Goal: Information Seeking & Learning: Learn about a topic

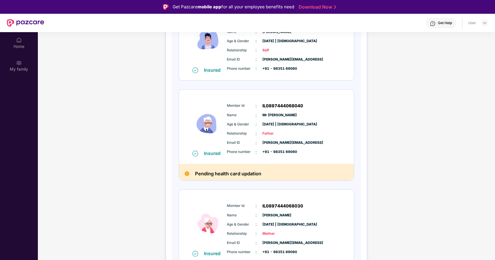
scroll to position [135, 0]
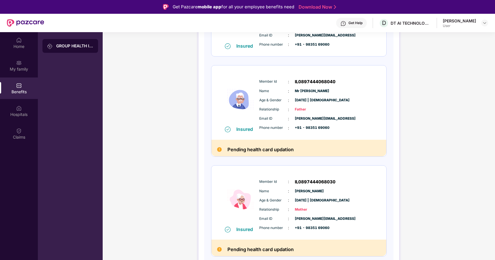
click at [118, 105] on div "GROUP HEALTH INSURANCE DETAILS INCLUSIONS EXCLUSIONS Policy No: 4016/X/O/408434…" at bounding box center [299, 96] width 392 height 392
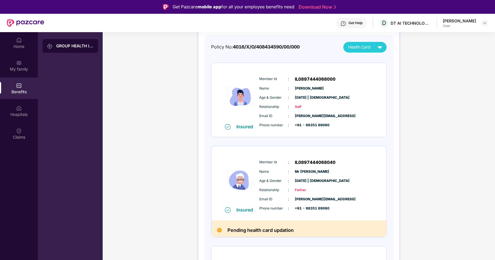
scroll to position [0, 0]
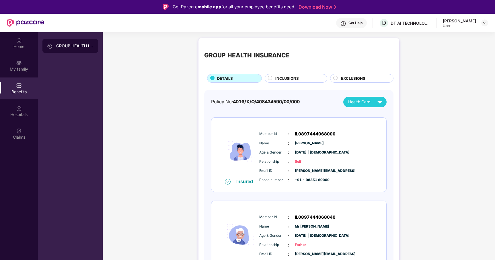
click at [282, 71] on div "GROUP HEALTH INSURANCE DETAILS INCLUSIONS EXCLUSIONS" at bounding box center [298, 63] width 189 height 39
click at [282, 75] on div "INCLUSIONS" at bounding box center [296, 78] width 63 height 9
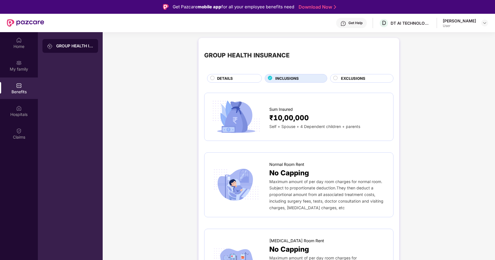
click at [365, 76] on span "EXCLUSIONS" at bounding box center [353, 78] width 24 height 6
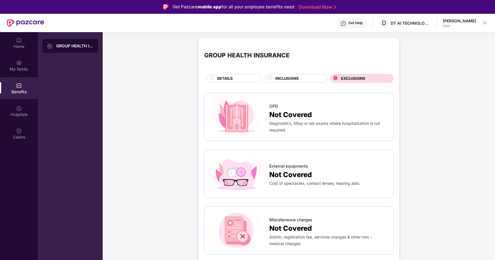
click at [226, 76] on span "DETAILS" at bounding box center [225, 78] width 16 height 6
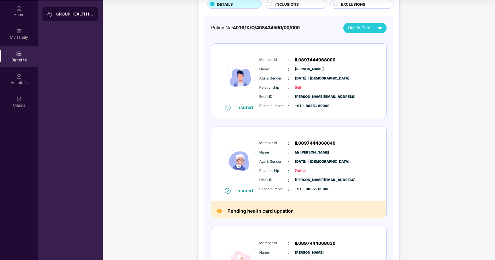
scroll to position [42, 0]
click at [176, 123] on div "GROUP HEALTH INSURANCE DETAILS INCLUSIONS EXCLUSIONS Policy No: 4016/X/O/408434…" at bounding box center [299, 157] width 392 height 392
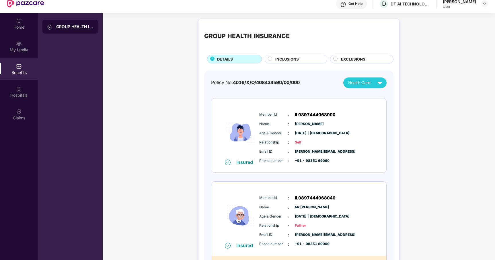
scroll to position [0, 0]
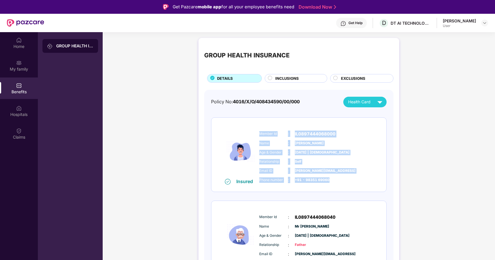
drag, startPoint x: 260, startPoint y: 133, endPoint x: 330, endPoint y: 175, distance: 81.9
click at [330, 176] on div "Member Id : IL0897444068000 Name : [PERSON_NAME] Age & Gender : [DATE] | [DEMOG…" at bounding box center [316, 157] width 117 height 59
click at [330, 175] on div "Email ID : [PERSON_NAME][EMAIL_ADDRESS] Phone number : +91 - 98351 69060" at bounding box center [316, 175] width 117 height 15
drag, startPoint x: 330, startPoint y: 179, endPoint x: 260, endPoint y: 134, distance: 83.2
click at [260, 134] on div "Member Id : IL0897444068000 Name : [PERSON_NAME] Age & Gender : [DATE] | [DEMOG…" at bounding box center [316, 157] width 117 height 59
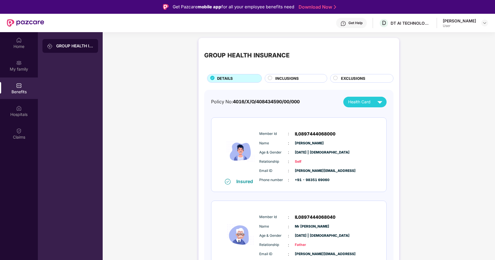
click at [259, 134] on span "Member Id" at bounding box center [273, 133] width 29 height 5
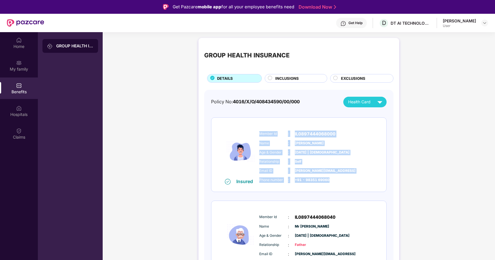
drag, startPoint x: 259, startPoint y: 134, endPoint x: 330, endPoint y: 178, distance: 83.0
click at [330, 178] on div "Member Id : IL0897444068000 Name : [PERSON_NAME] Age & Gender : [DATE] | [DEMOG…" at bounding box center [316, 157] width 117 height 59
click at [330, 177] on div "Phone number : +91 - 98351 69060" at bounding box center [316, 180] width 114 height 6
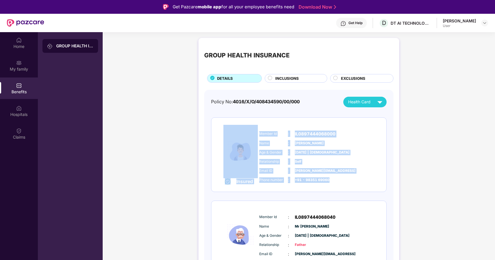
drag, startPoint x: 329, startPoint y: 180, endPoint x: 256, endPoint y: 133, distance: 87.1
click at [256, 133] on div "Insured Member Id : IL0897444068000 Name : [PERSON_NAME] Age & Gender : [DATE] …" at bounding box center [298, 155] width 175 height 74
drag, startPoint x: 267, startPoint y: 135, endPoint x: 267, endPoint y: 130, distance: 4.9
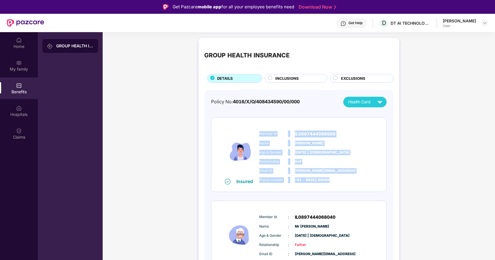
drag, startPoint x: 260, startPoint y: 134, endPoint x: 337, endPoint y: 184, distance: 92.1
click at [337, 184] on div "Member Id : IL0897444068000 Name : [PERSON_NAME] Age & Gender : [DATE] | [DEMOG…" at bounding box center [316, 157] width 117 height 59
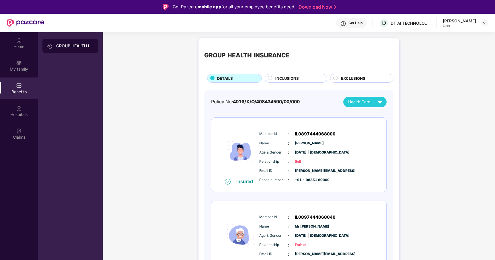
click at [324, 181] on span "+91 - 98351 69060" at bounding box center [309, 179] width 29 height 5
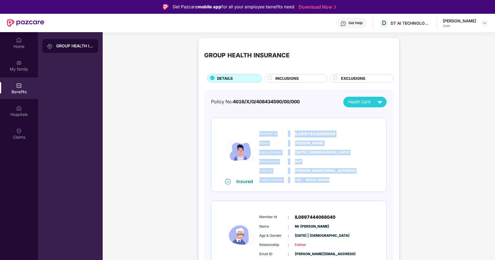
drag, startPoint x: 328, startPoint y: 180, endPoint x: 258, endPoint y: 134, distance: 84.1
click at [258, 134] on div "Member Id : IL0897444068000 Name : [PERSON_NAME] Age & Gender : [DATE] | [DEMOG…" at bounding box center [316, 157] width 117 height 59
click at [267, 130] on body "Get Pazcare mobile app for all your employee benefits need Download Now Get Hel…" at bounding box center [247, 130] width 495 height 260
drag, startPoint x: 260, startPoint y: 134, endPoint x: 338, endPoint y: 180, distance: 90.3
click at [338, 181] on div "Member Id : IL0897444068000 Name : [PERSON_NAME] Age & Gender : [DATE] | [DEMOG…" at bounding box center [316, 157] width 117 height 59
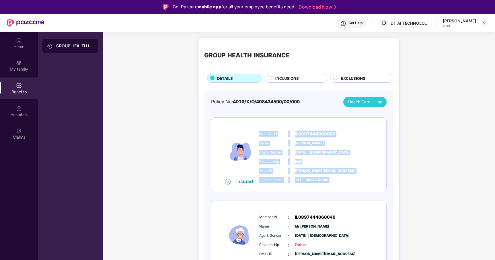
drag, startPoint x: 267, startPoint y: 134, endPoint x: 268, endPoint y: 127, distance: 6.3
drag, startPoint x: 259, startPoint y: 135, endPoint x: 330, endPoint y: 183, distance: 86.3
click at [331, 184] on div "Member Id : IL0897444068000 Name : [PERSON_NAME] Age & Gender : [DATE] | [DEMOG…" at bounding box center [316, 157] width 117 height 59
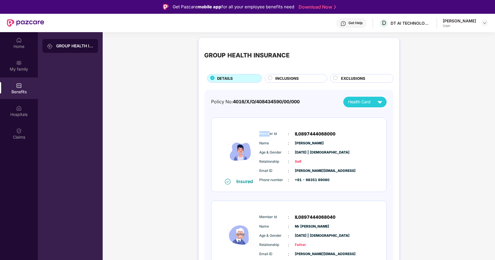
drag, startPoint x: 269, startPoint y: 135, endPoint x: 268, endPoint y: 131, distance: 4.4
click at [268, 131] on div "Member Id : IL0897444068000" at bounding box center [316, 134] width 114 height 7
click at [261, 132] on span "Member Id" at bounding box center [273, 133] width 29 height 5
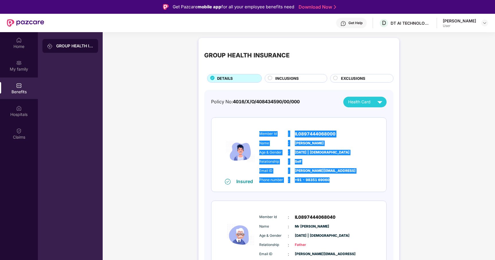
drag, startPoint x: 259, startPoint y: 133, endPoint x: 330, endPoint y: 174, distance: 82.4
click at [330, 174] on div "Member Id : IL0897444068000 Name : [PERSON_NAME] Age & Gender : [DATE] | [DEMOG…" at bounding box center [316, 157] width 117 height 59
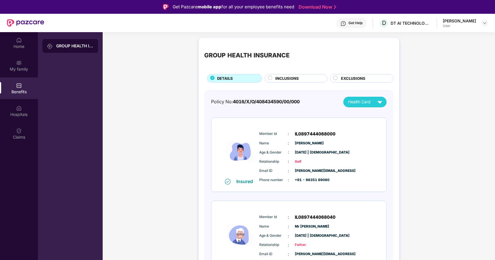
click at [328, 177] on div "Phone number : +91 - 98351 69060" at bounding box center [316, 180] width 114 height 6
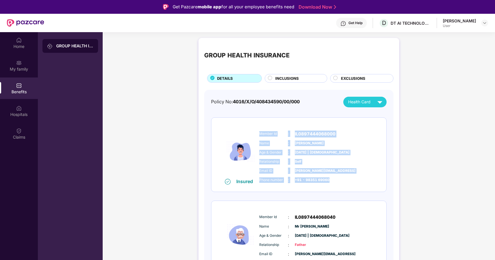
drag, startPoint x: 329, startPoint y: 180, endPoint x: 258, endPoint y: 132, distance: 86.3
click at [258, 133] on div "Member Id : IL0897444068000 Name : [PERSON_NAME] Age & Gender : [DATE] | [DEMOG…" at bounding box center [316, 157] width 117 height 59
drag, startPoint x: 268, startPoint y: 134, endPoint x: 271, endPoint y: 129, distance: 5.2
drag, startPoint x: 260, startPoint y: 133, endPoint x: 339, endPoint y: 182, distance: 92.6
click at [339, 182] on div "Member Id : IL0897444068000 Name : [PERSON_NAME] Age & Gender : [DATE] | [DEMOG…" at bounding box center [316, 157] width 117 height 59
